Goal: Task Accomplishment & Management: Use online tool/utility

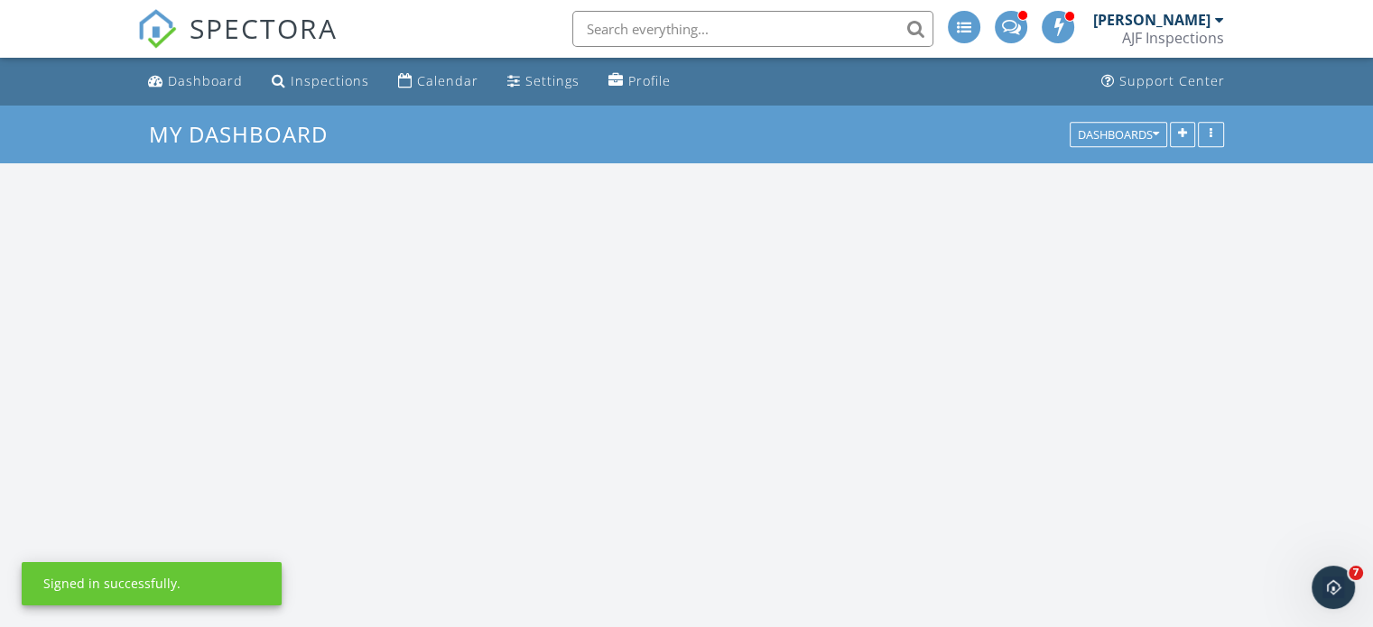
scroll to position [1670, 1401]
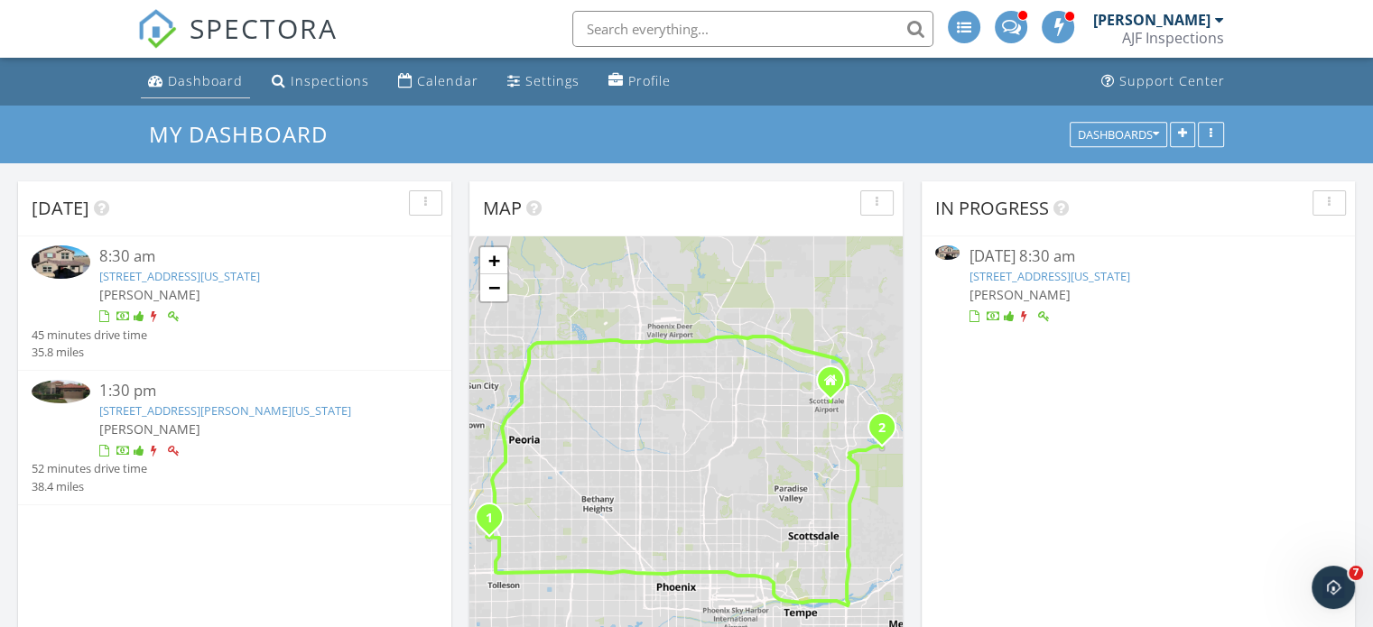
click at [195, 84] on div "Dashboard" at bounding box center [205, 80] width 75 height 17
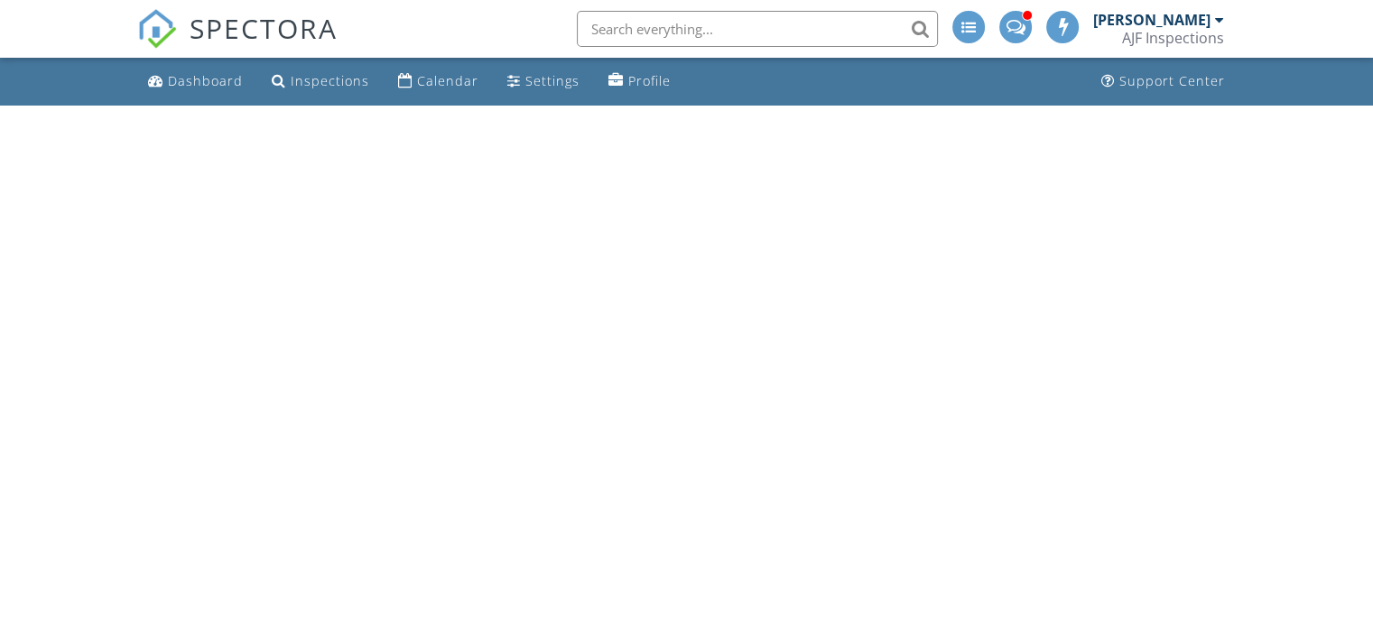
click at [307, 78] on div "Inspections" at bounding box center [330, 80] width 79 height 17
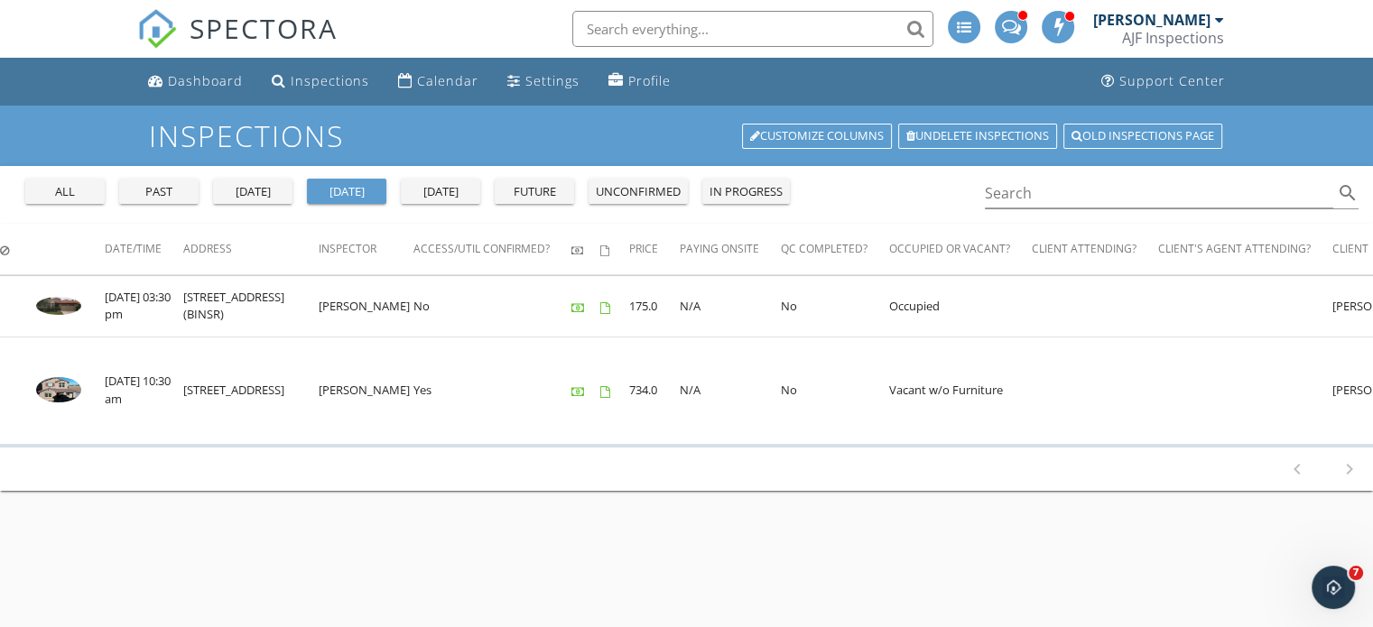
click at [159, 188] on div "past" at bounding box center [158, 192] width 65 height 18
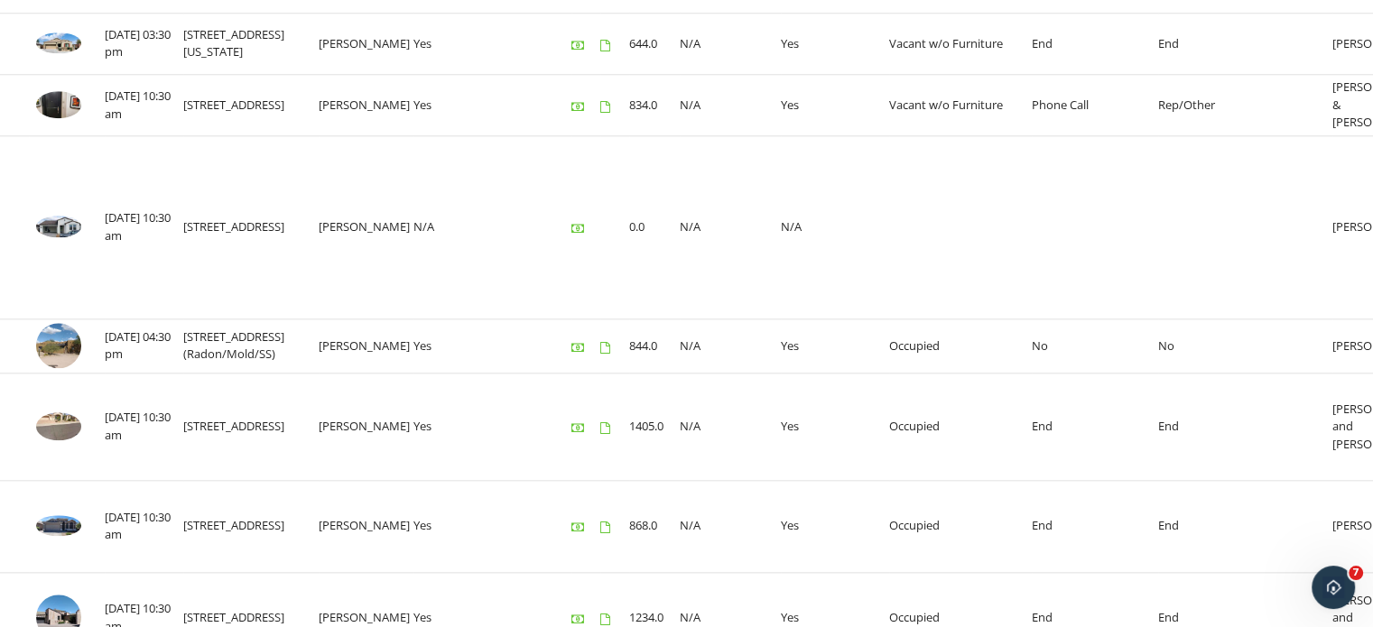
scroll to position [2037, 0]
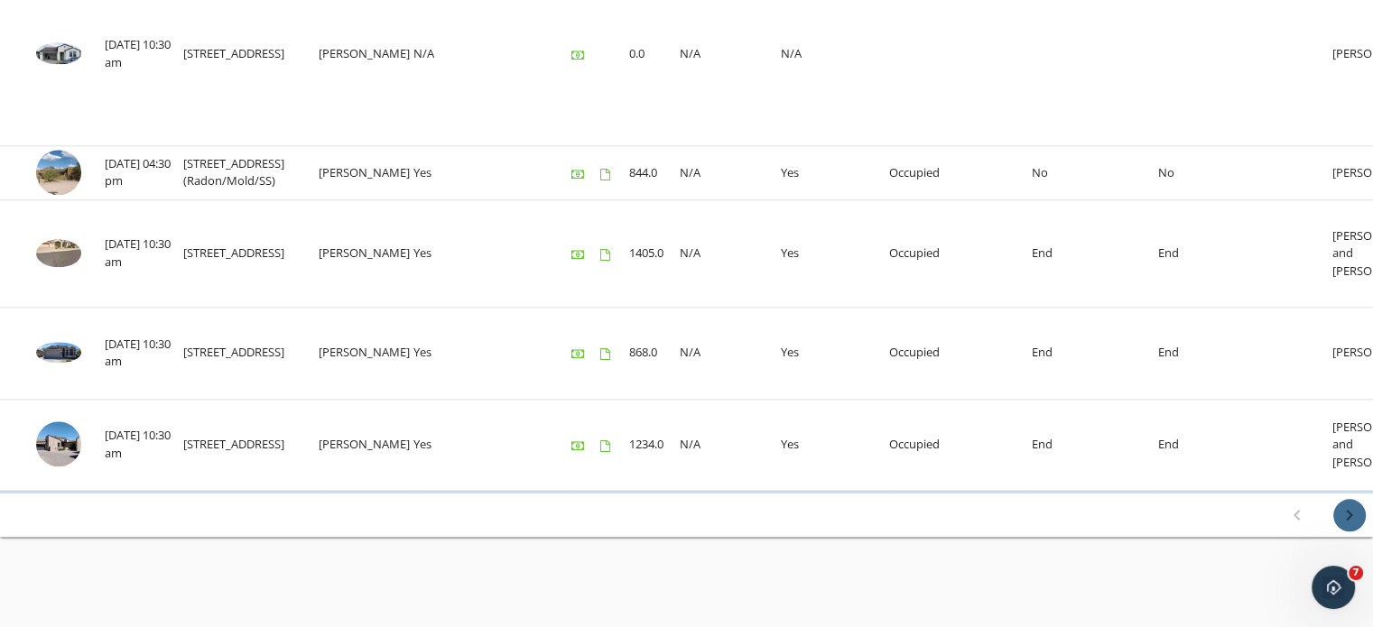
click at [1350, 512] on icon "chevron_right" at bounding box center [1349, 515] width 22 height 22
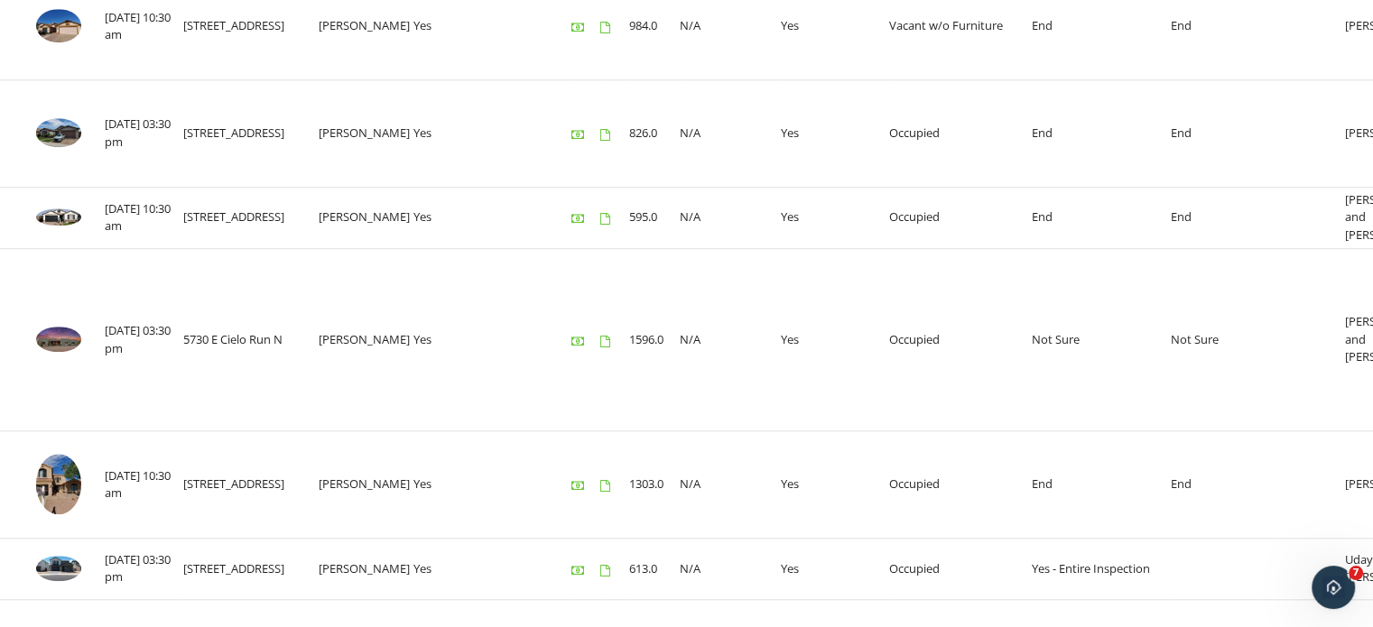
scroll to position [2040, 0]
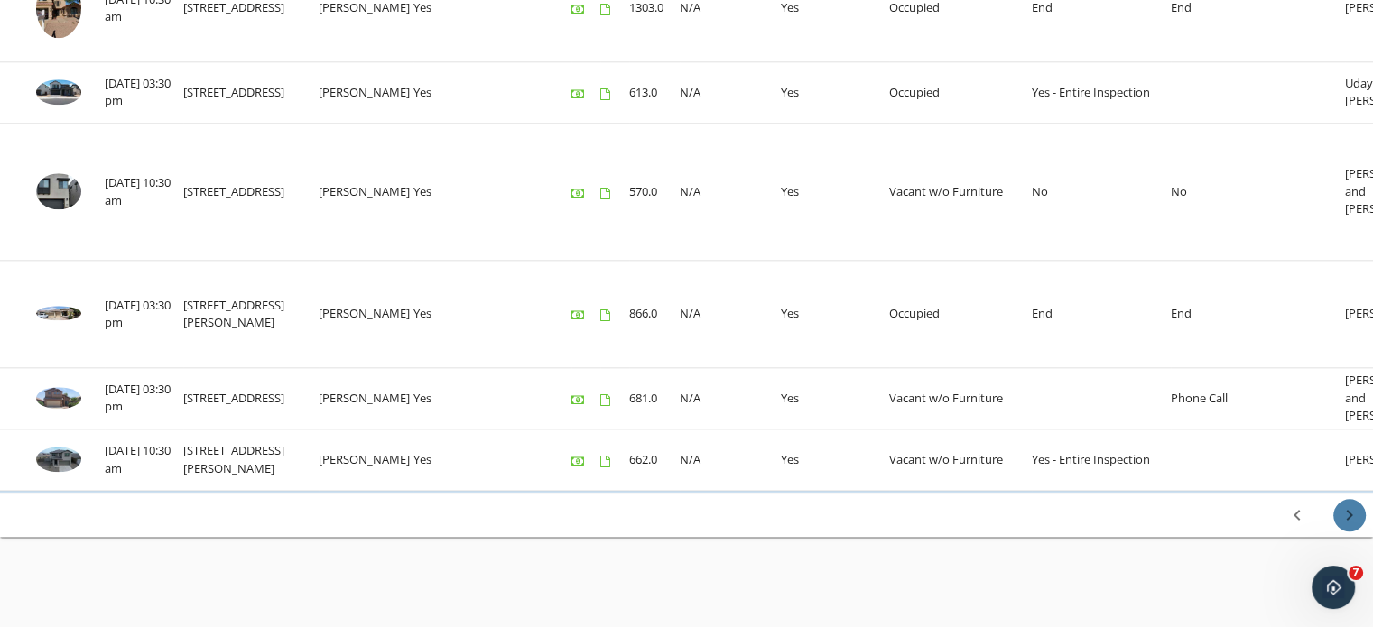
click at [1347, 515] on icon "chevron_right" at bounding box center [1349, 515] width 22 height 22
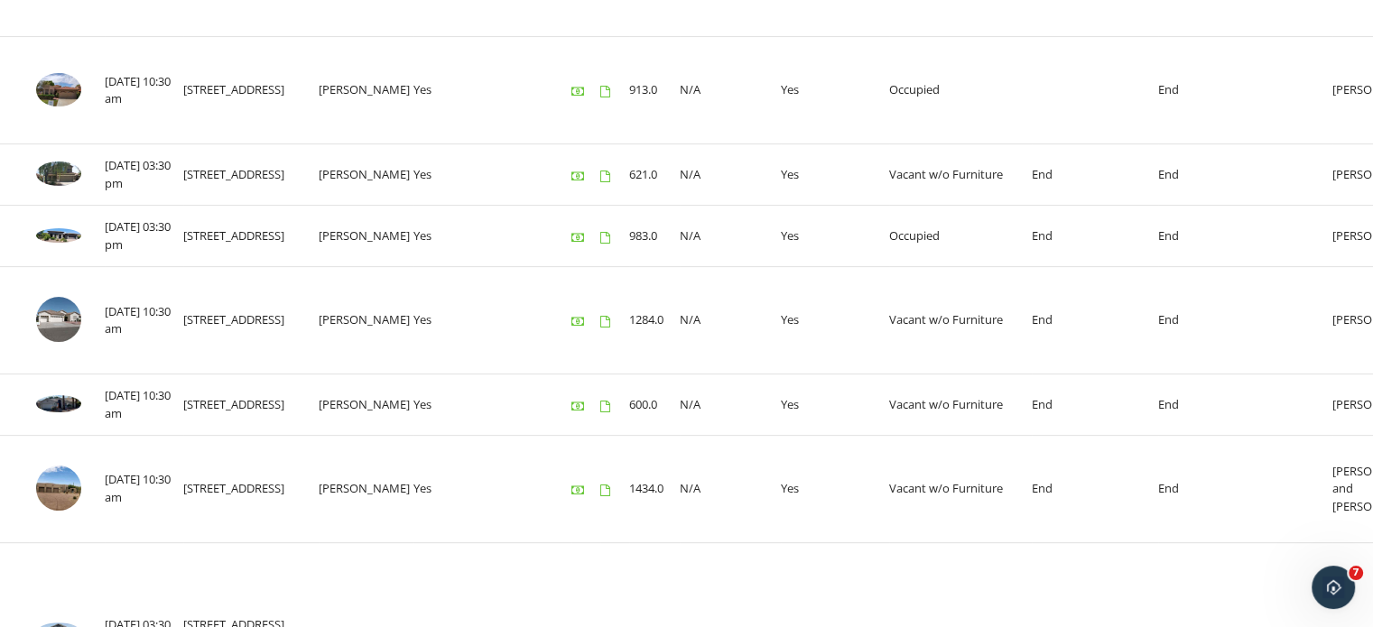
scroll to position [548, 0]
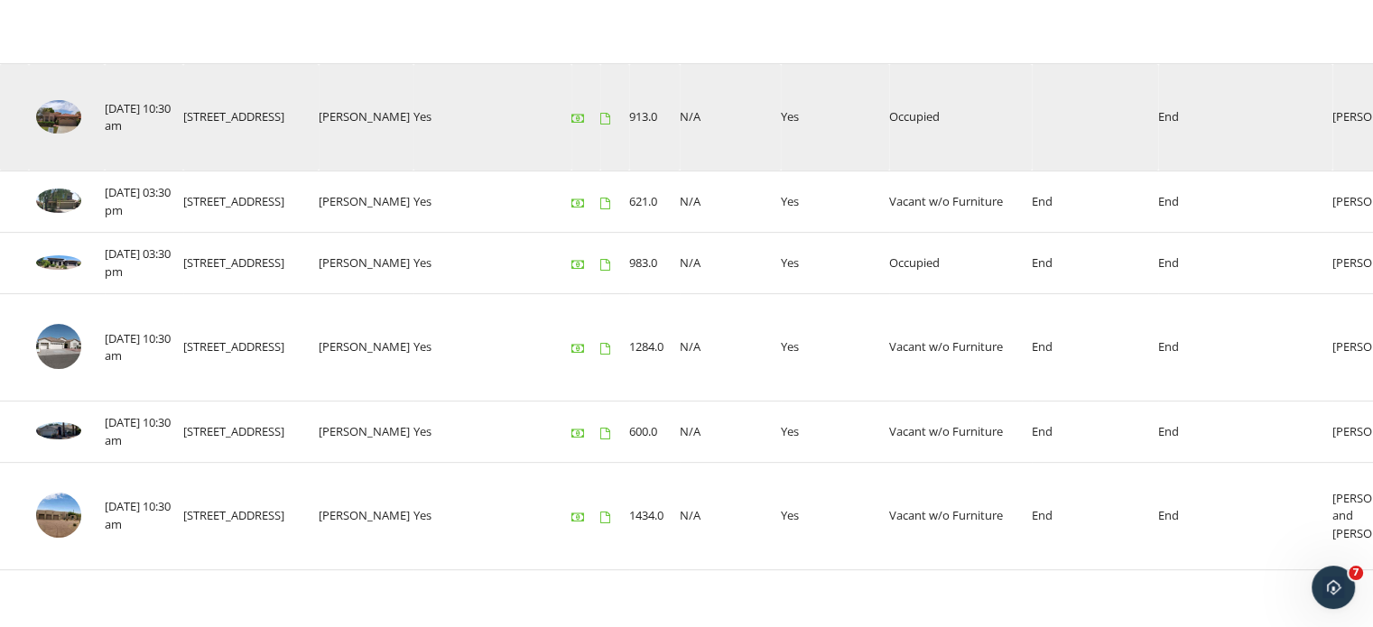
click at [52, 112] on img at bounding box center [58, 117] width 45 height 34
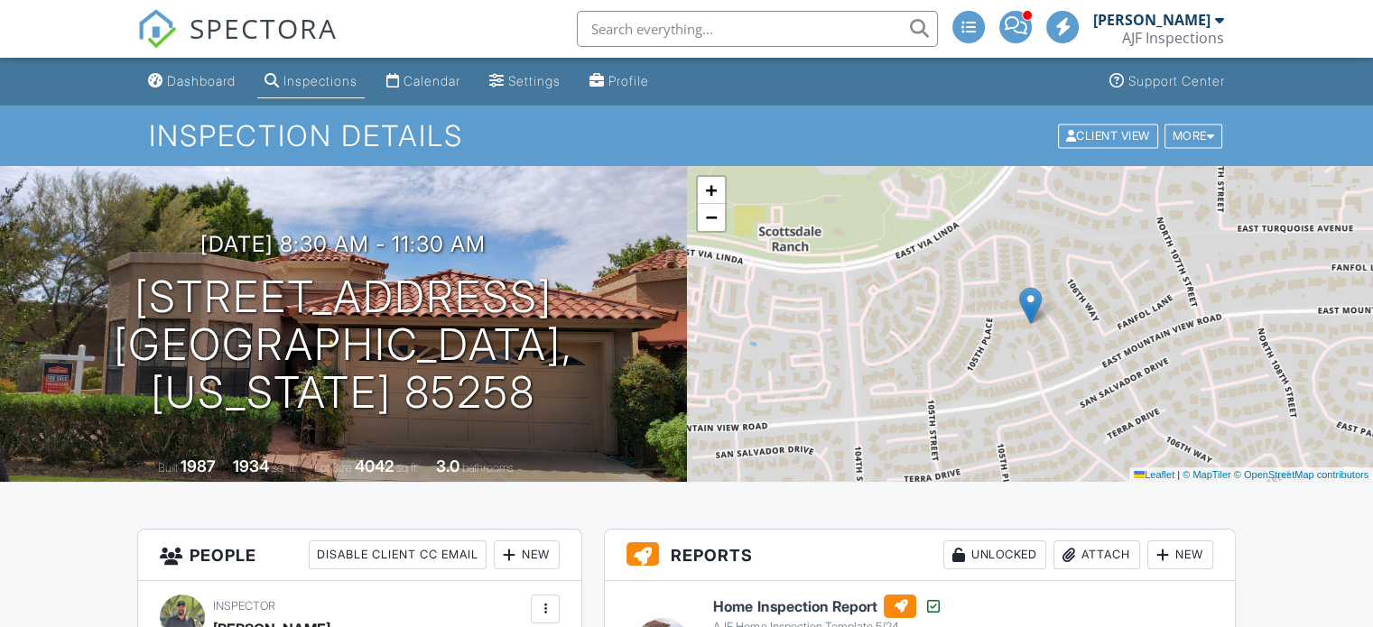
scroll to position [271, 0]
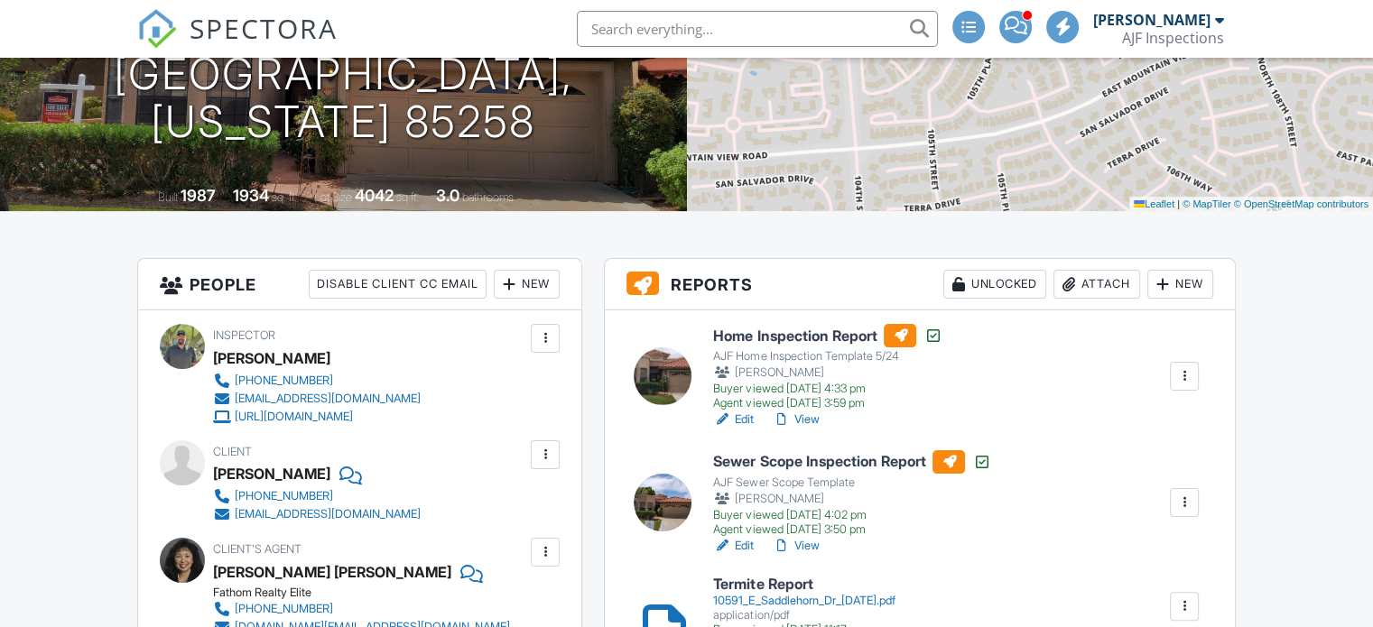
click at [1193, 378] on div at bounding box center [1184, 376] width 29 height 29
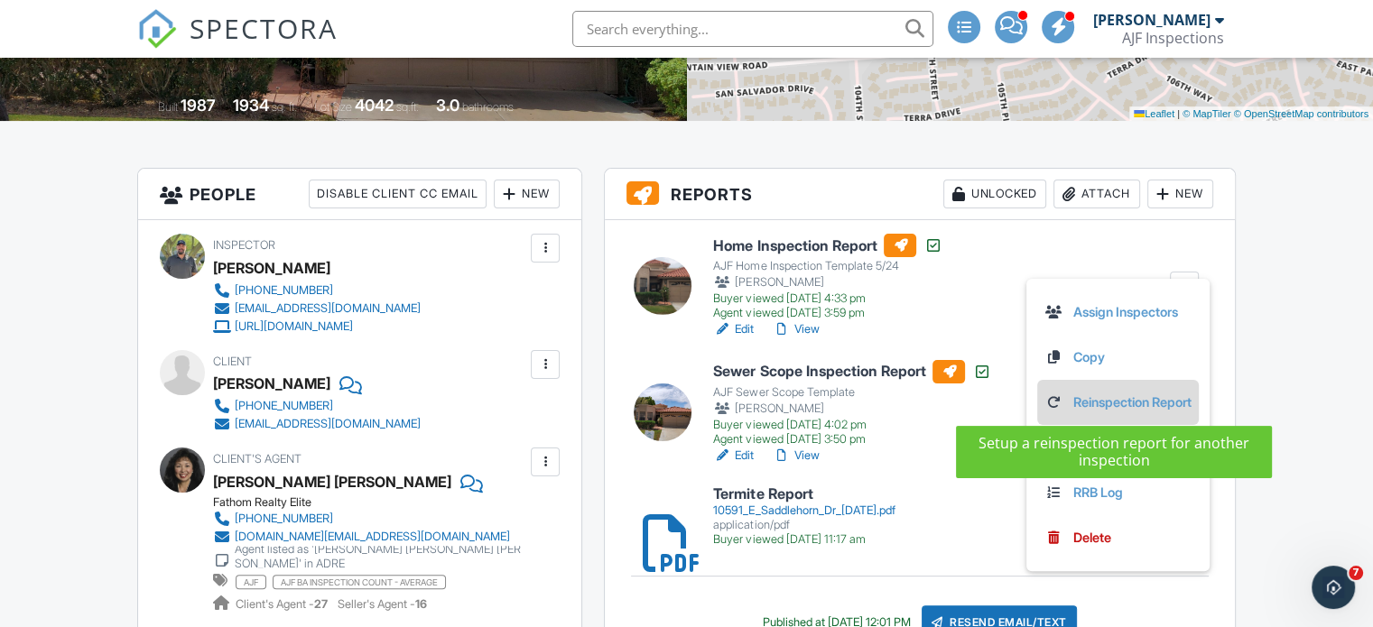
scroll to position [0, 0]
click at [1130, 402] on link "Reinspection Report" at bounding box center [1117, 403] width 147 height 20
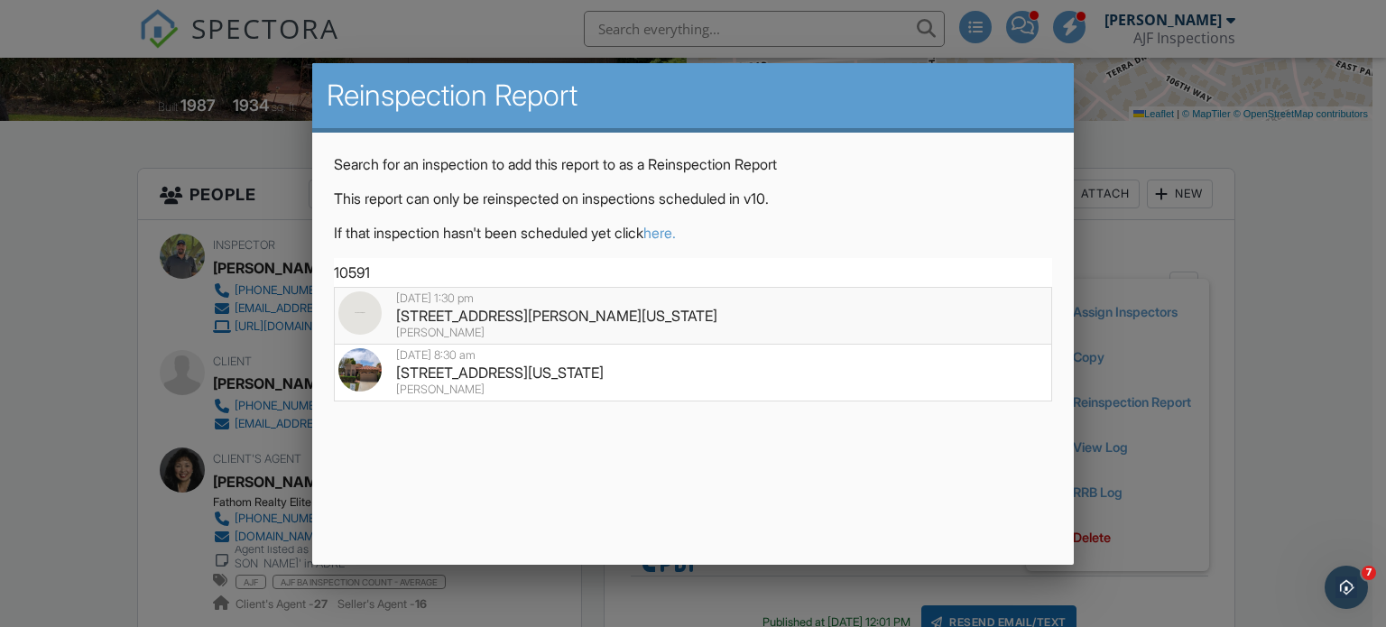
click at [622, 314] on div "10591 E Saddlehorn Dr (BINSR) , Scottsdale, Arizona 85258" at bounding box center [693, 316] width 710 height 20
type input "10591 E Saddlehorn Dr (BINSR) , Scottsdale, Arizona 85258"
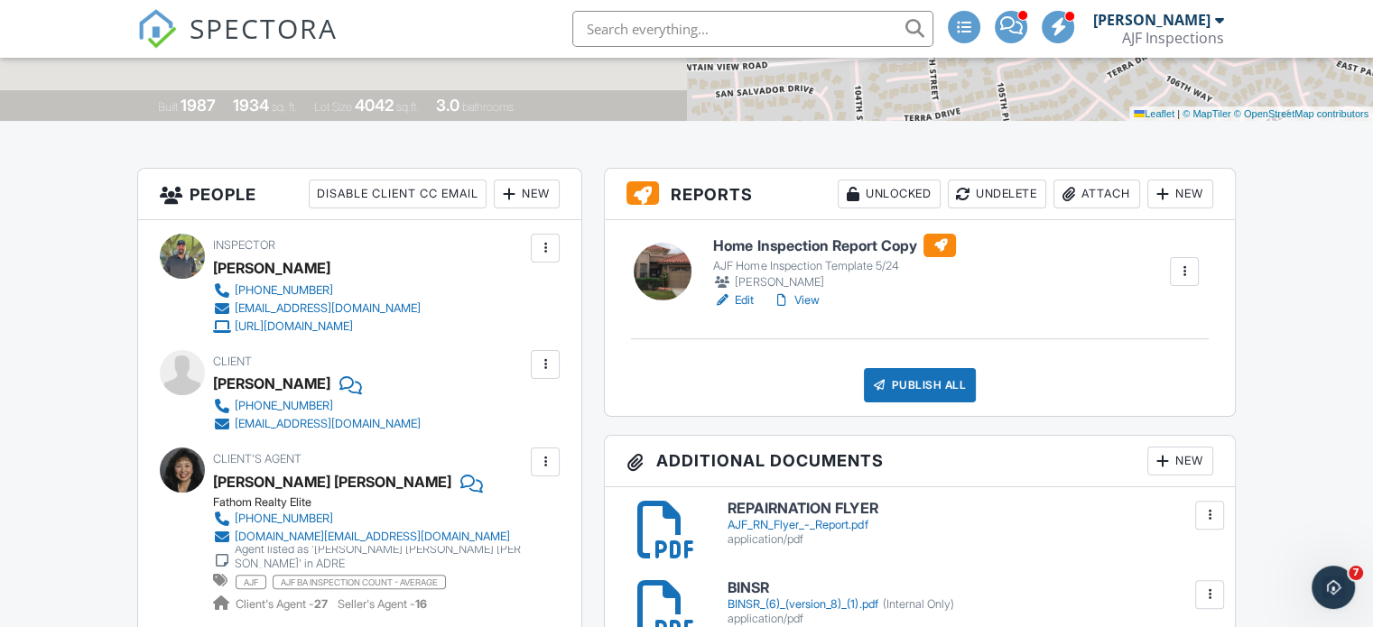
scroll to position [361, 0]
